Goal: Information Seeking & Learning: Learn about a topic

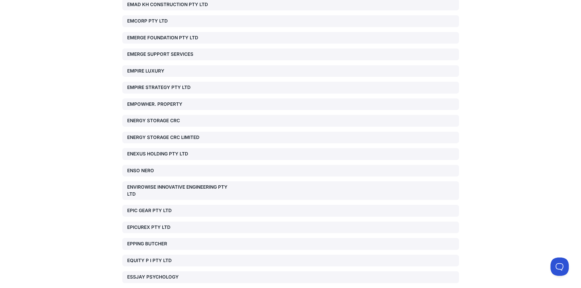
scroll to position [7893, 0]
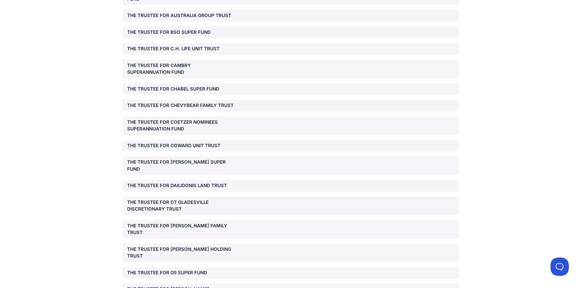
scroll to position [25311, 0]
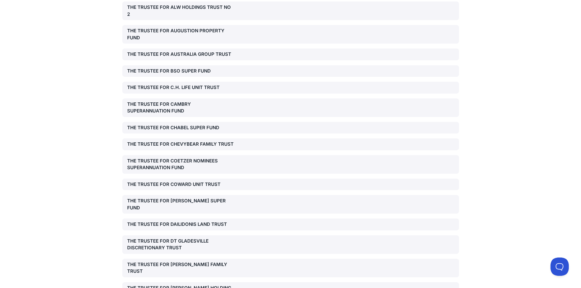
click at [163, 261] on div "THE TRUSTEE FOR [PERSON_NAME] FAMILY TRUST" at bounding box center [180, 268] width 107 height 14
